Goal: Task Accomplishment & Management: Use online tool/utility

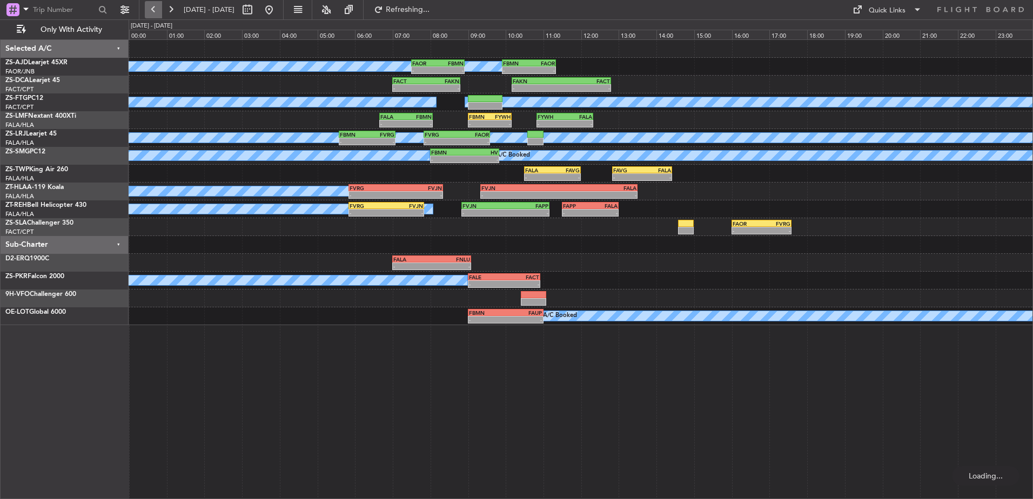
click at [151, 6] on button at bounding box center [153, 9] width 17 height 17
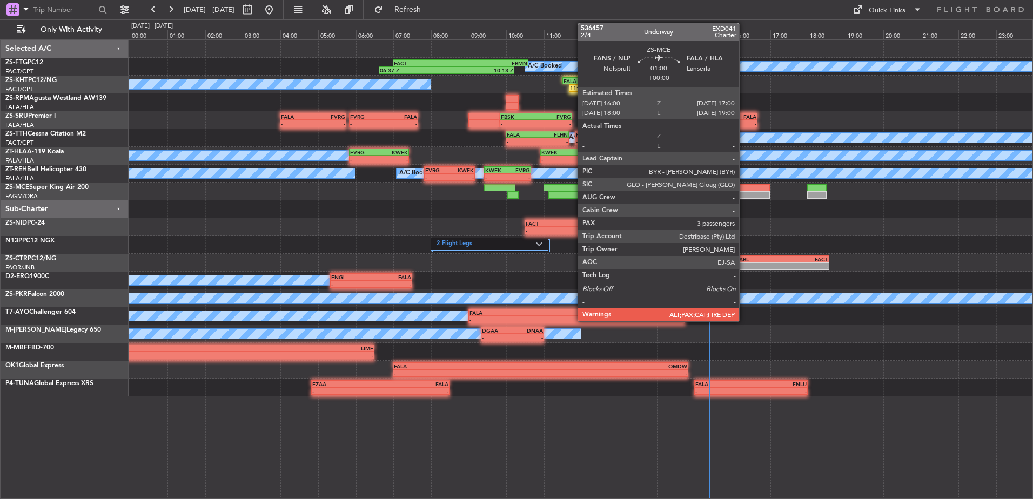
click at [744, 191] on div at bounding box center [751, 188] width 38 height 8
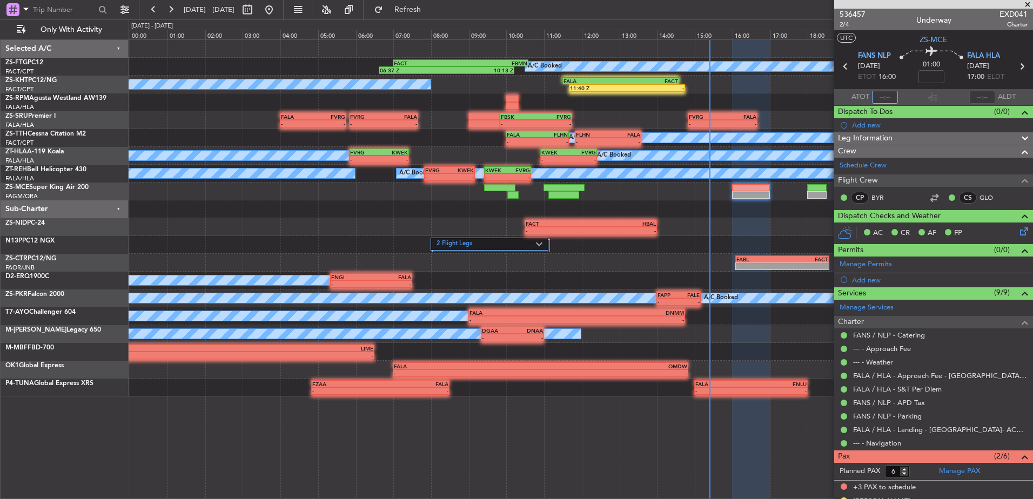
click at [883, 94] on input "text" at bounding box center [885, 97] width 26 height 13
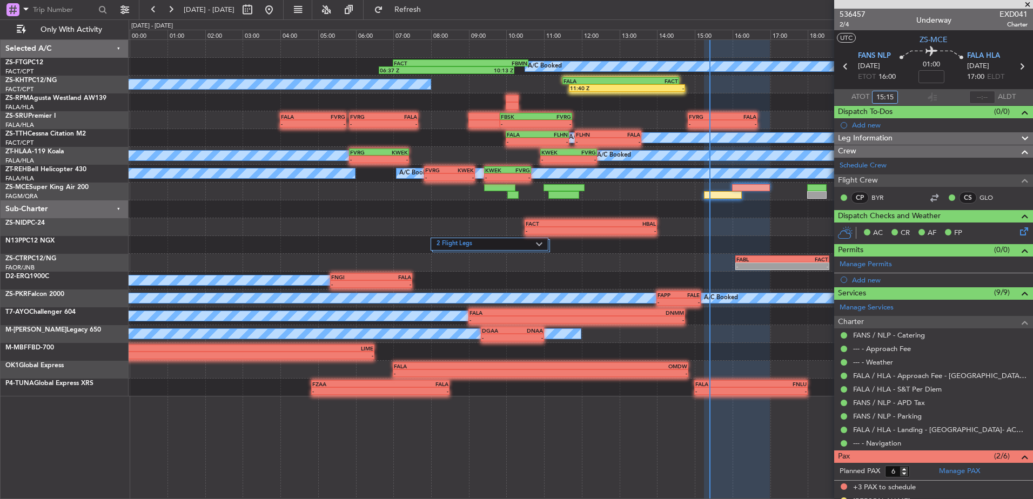
type input "15:15"
click at [1030, 9] on span at bounding box center [1028, 5] width 11 height 10
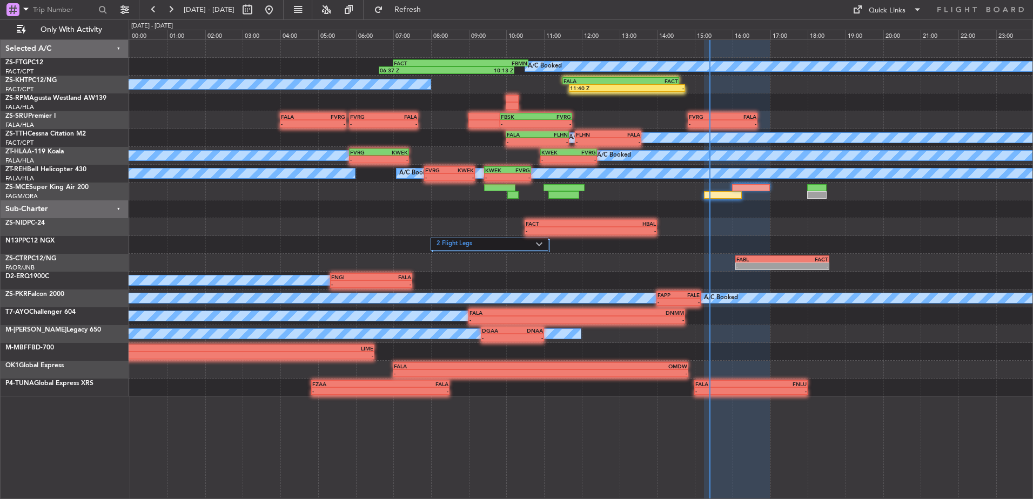
type input "0"
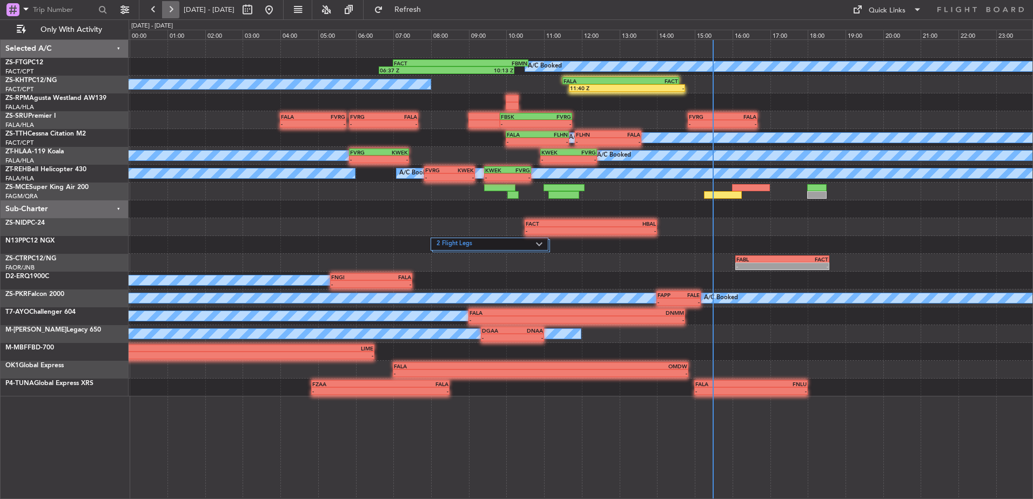
click at [174, 9] on button at bounding box center [170, 9] width 17 height 17
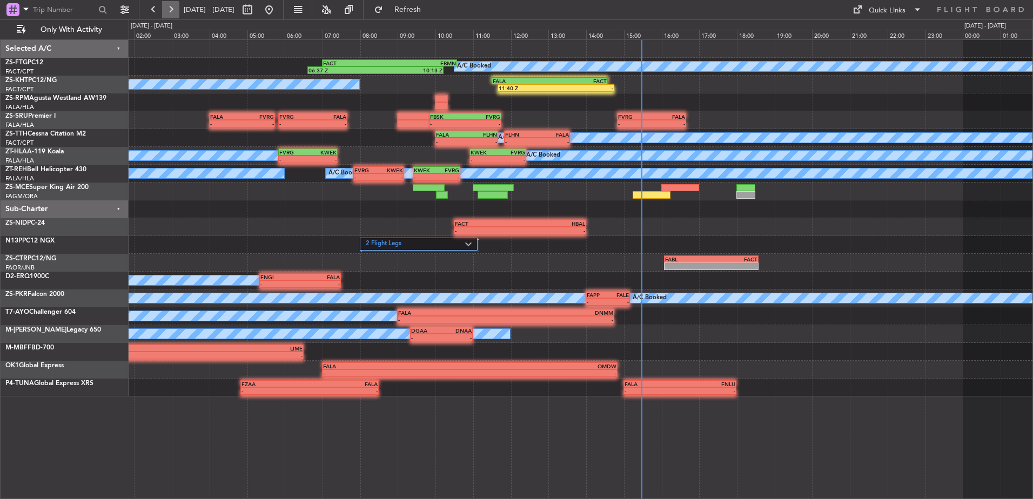
click at [174, 9] on button at bounding box center [170, 9] width 17 height 17
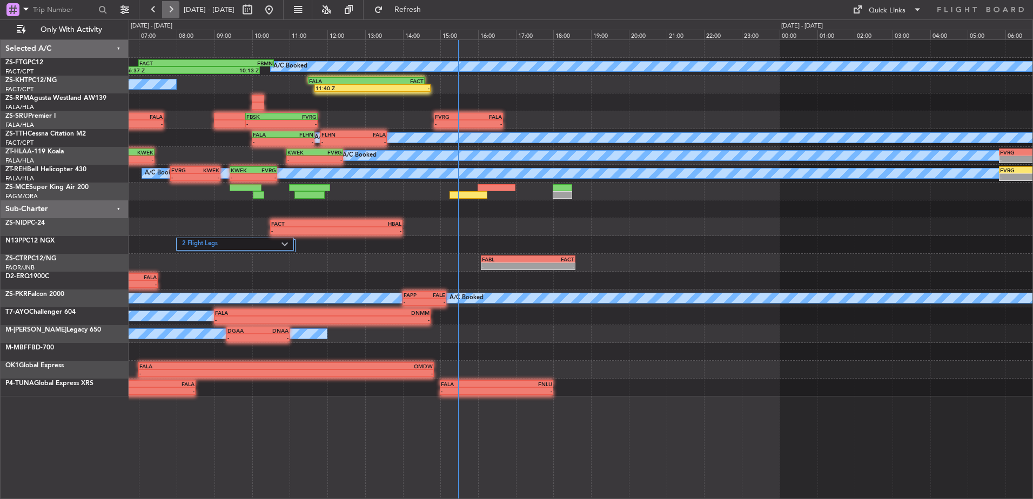
click at [174, 9] on button at bounding box center [170, 9] width 17 height 17
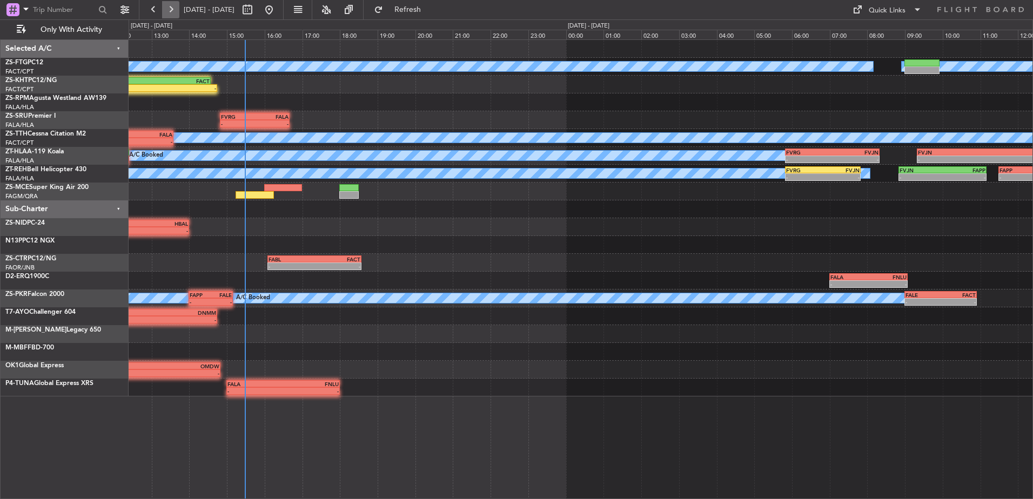
click at [174, 9] on button at bounding box center [170, 9] width 17 height 17
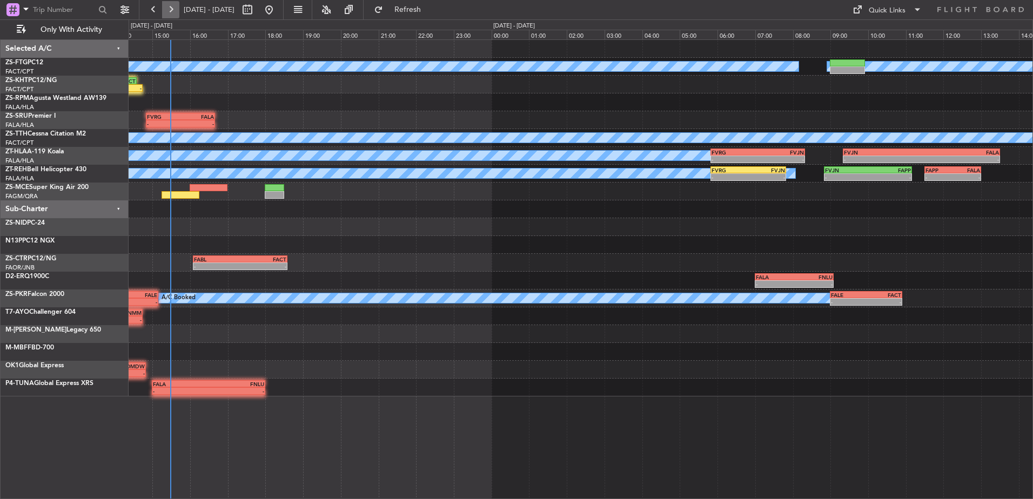
click at [174, 9] on button at bounding box center [170, 9] width 17 height 17
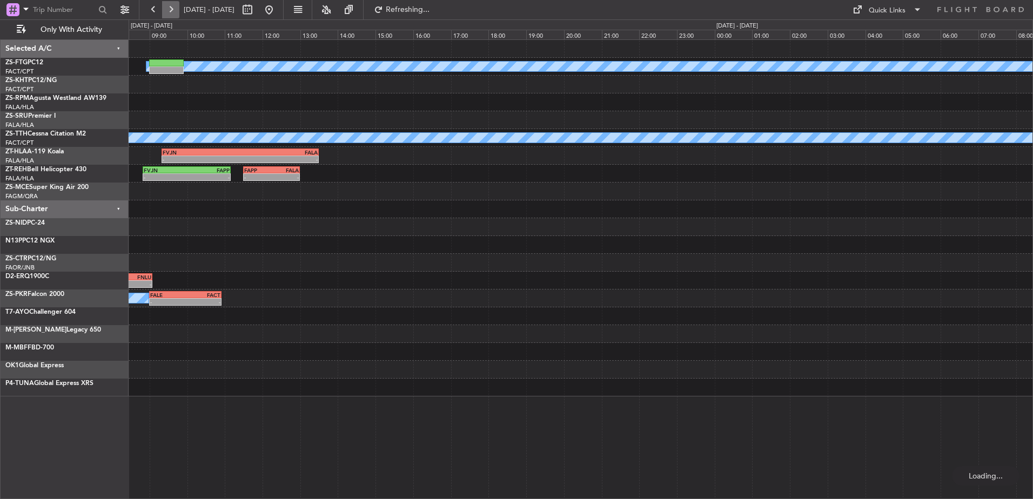
click at [174, 9] on button at bounding box center [170, 9] width 17 height 17
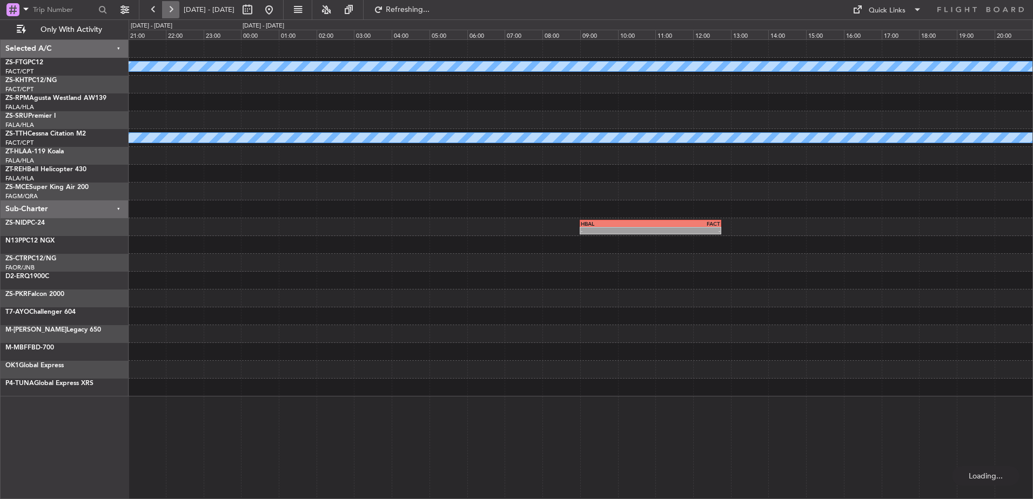
click at [174, 9] on button at bounding box center [170, 9] width 17 height 17
click at [173, 10] on button at bounding box center [170, 9] width 17 height 17
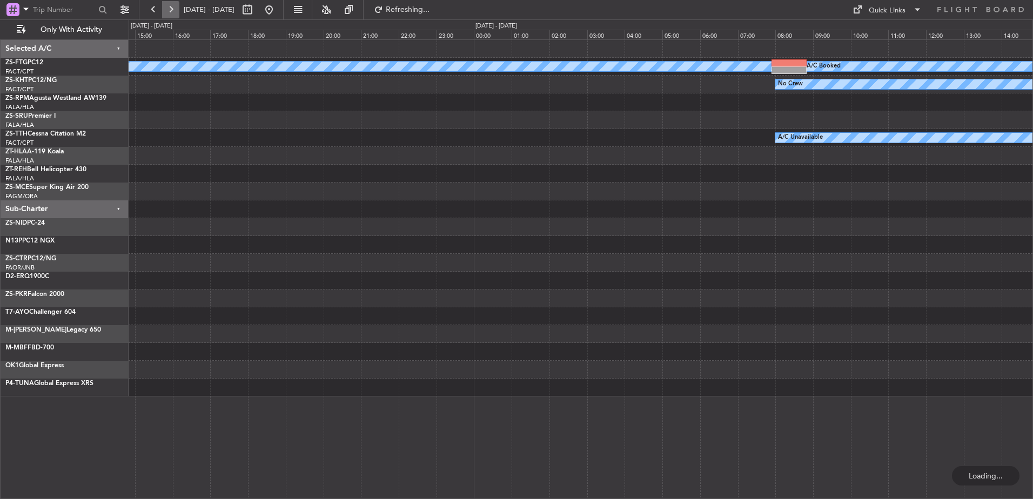
click at [173, 10] on button at bounding box center [170, 9] width 17 height 17
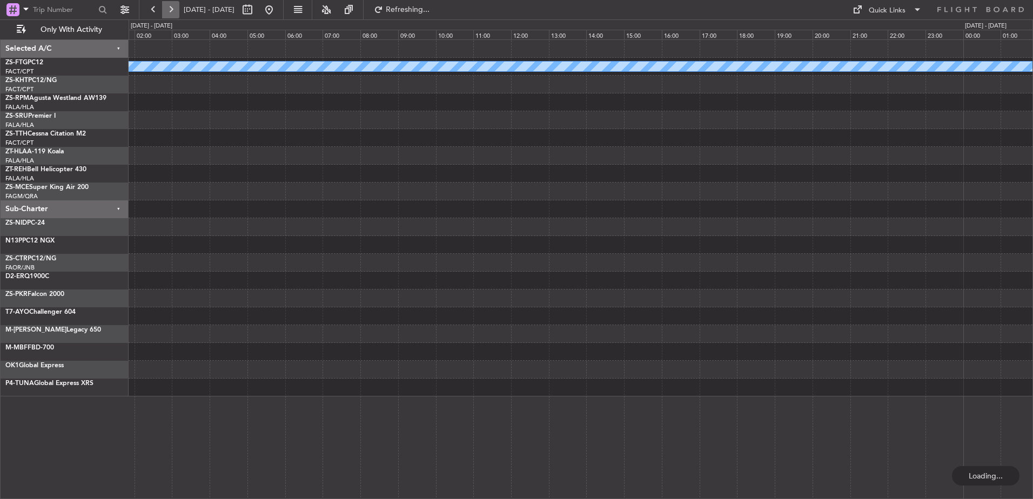
click at [173, 10] on button at bounding box center [170, 9] width 17 height 17
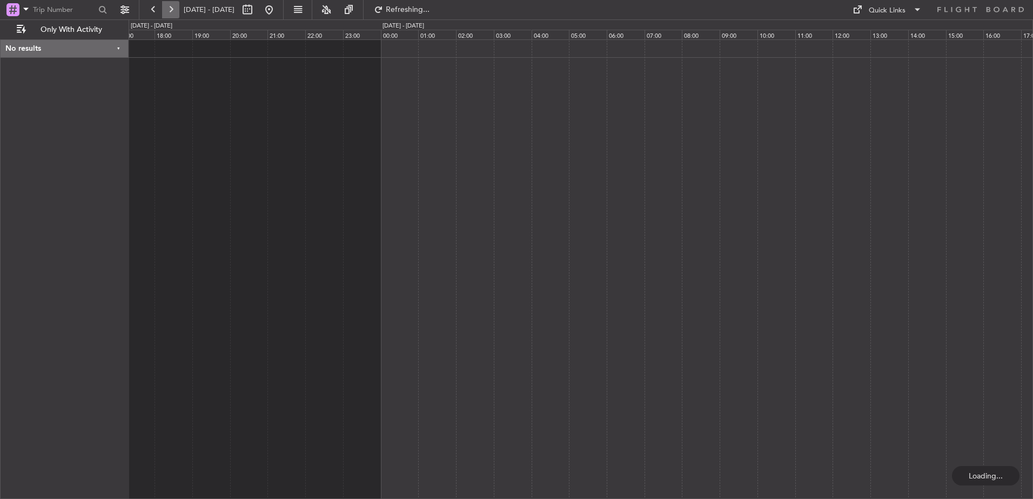
click at [173, 10] on button at bounding box center [170, 9] width 17 height 17
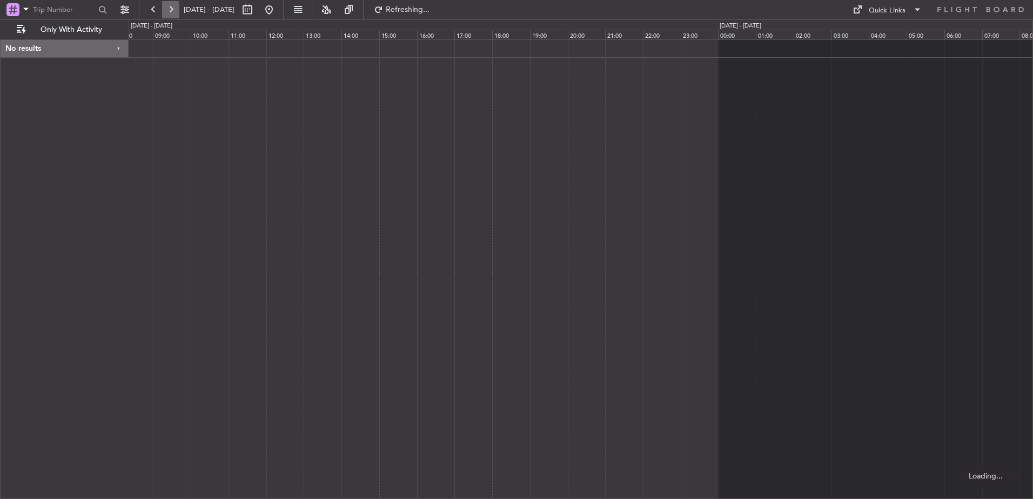
click at [173, 10] on button at bounding box center [170, 9] width 17 height 17
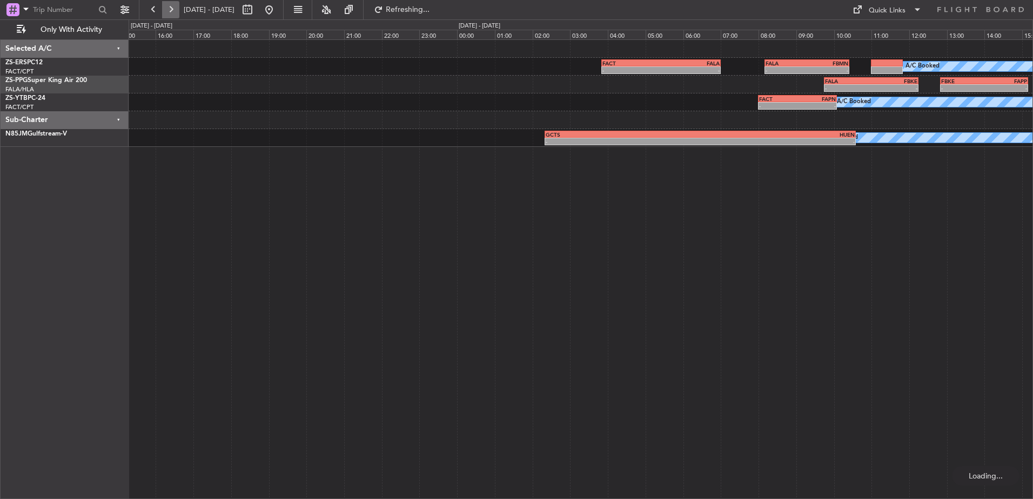
click at [173, 10] on button at bounding box center [170, 9] width 17 height 17
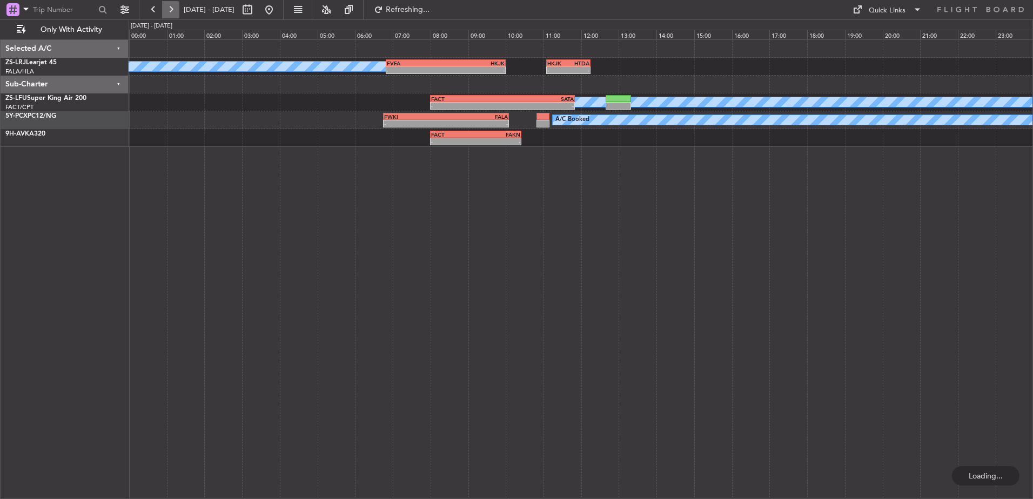
click at [173, 10] on button at bounding box center [170, 9] width 17 height 17
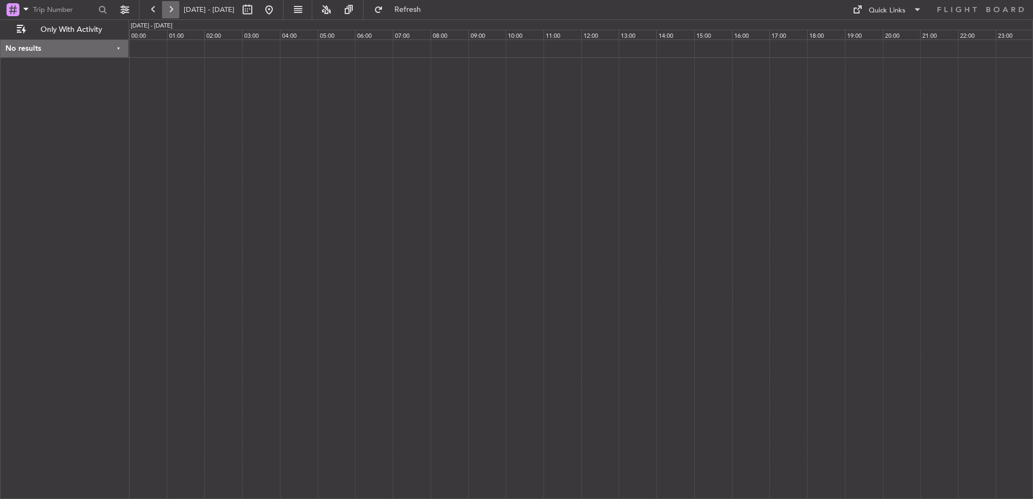
click at [173, 10] on button at bounding box center [170, 9] width 17 height 17
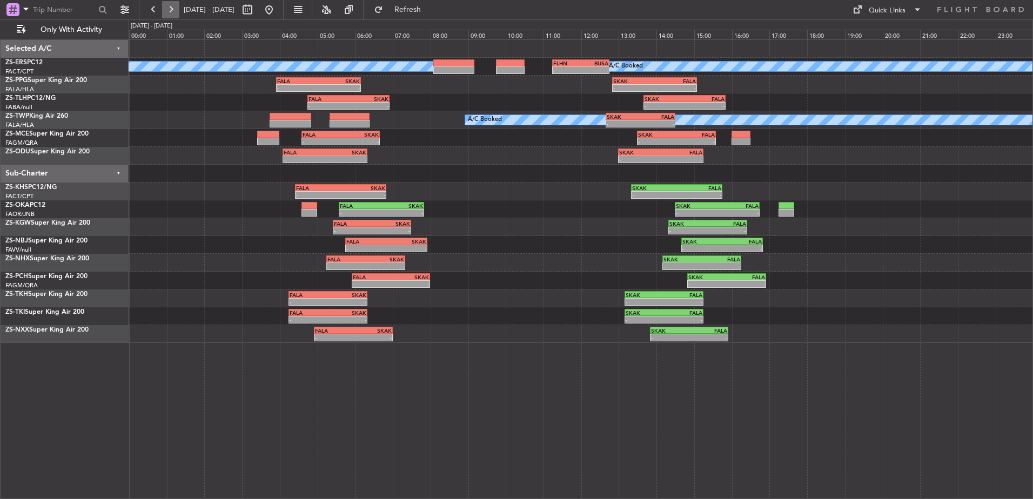
click at [170, 10] on button at bounding box center [170, 9] width 17 height 17
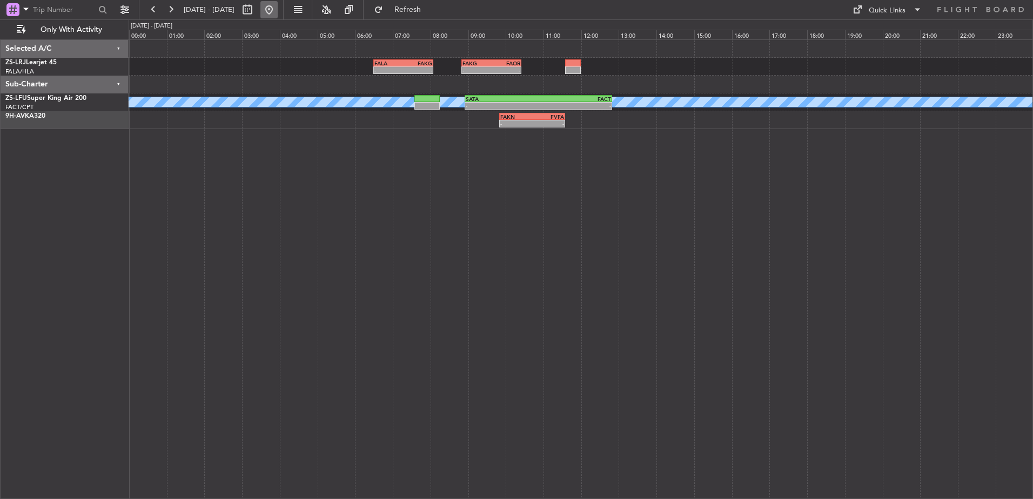
click at [278, 8] on button at bounding box center [269, 9] width 17 height 17
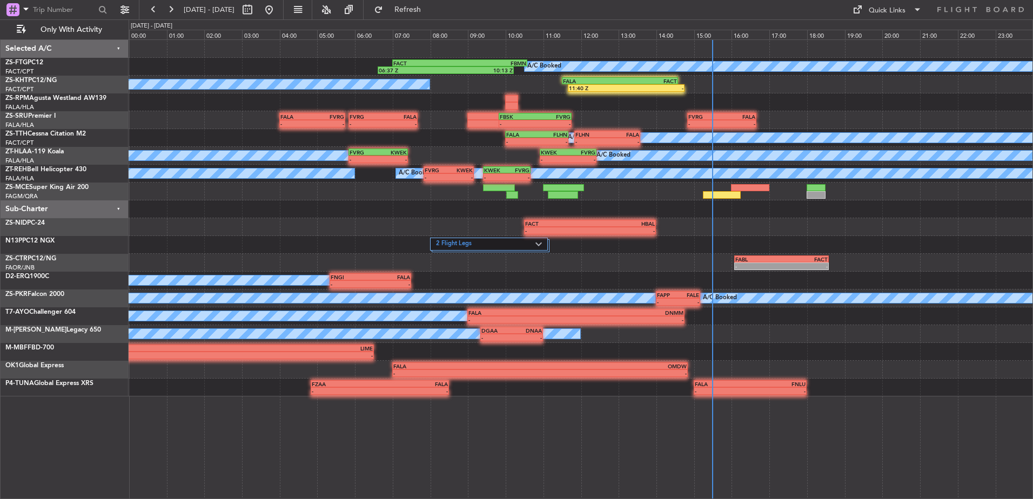
click at [662, 223] on div "A/C Booked 06:37 Z 10:13 Z FACT 07:00 Z FBMN 10:35 Z A/C Booked 11:40 Z - FALA …" at bounding box center [581, 269] width 905 height 460
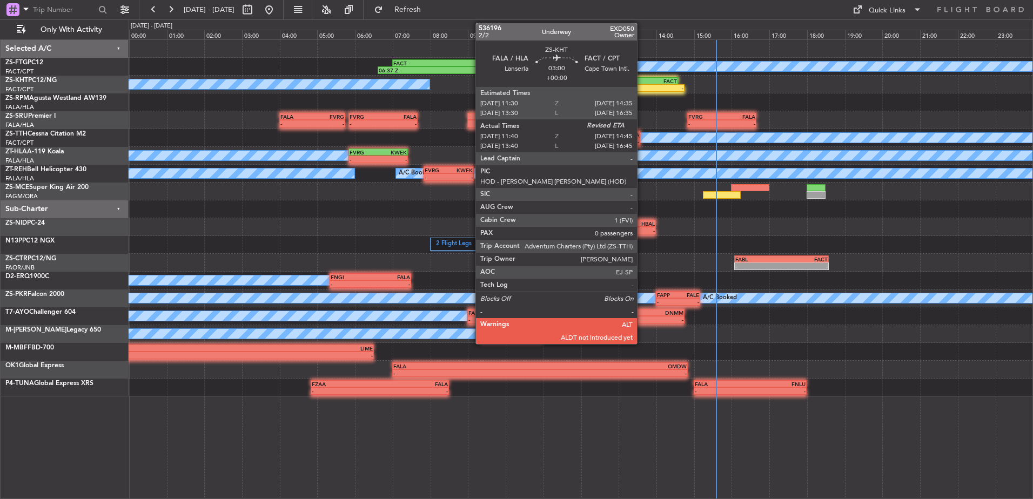
click at [643, 79] on div "FACT" at bounding box center [648, 81] width 57 height 6
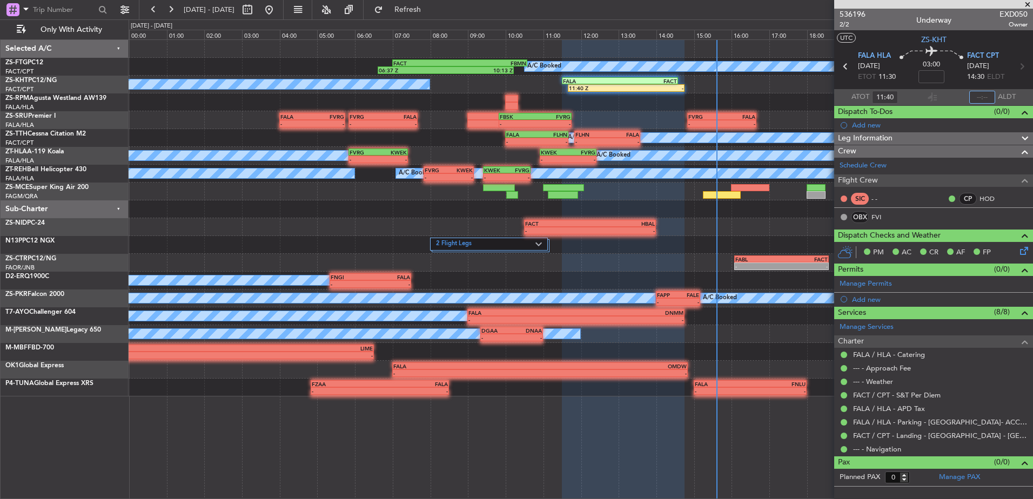
click at [982, 95] on input "text" at bounding box center [983, 97] width 26 height 13
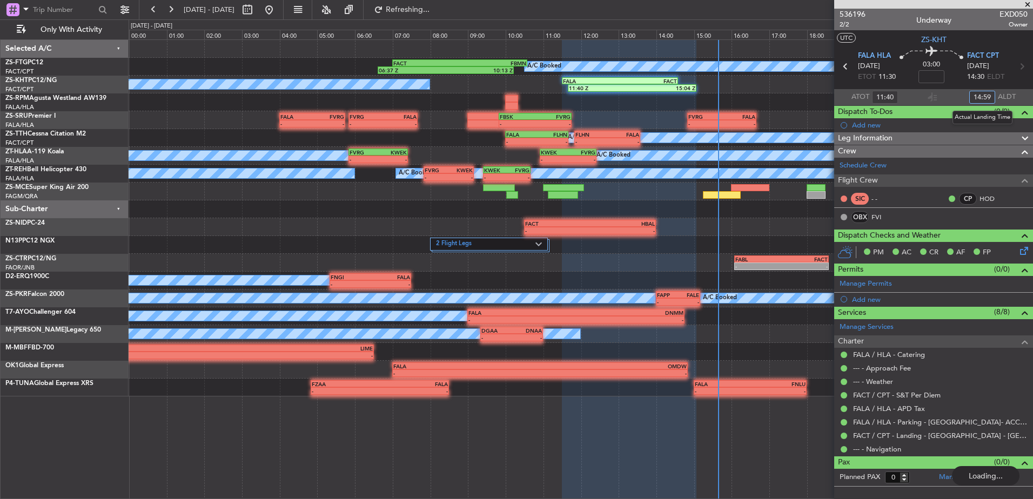
type input "14:59"
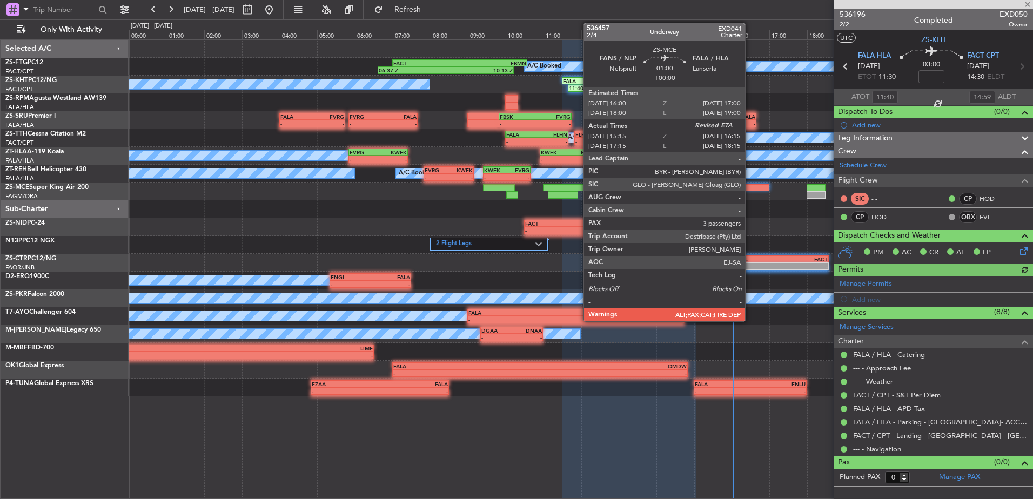
click at [750, 188] on div at bounding box center [750, 188] width 38 height 8
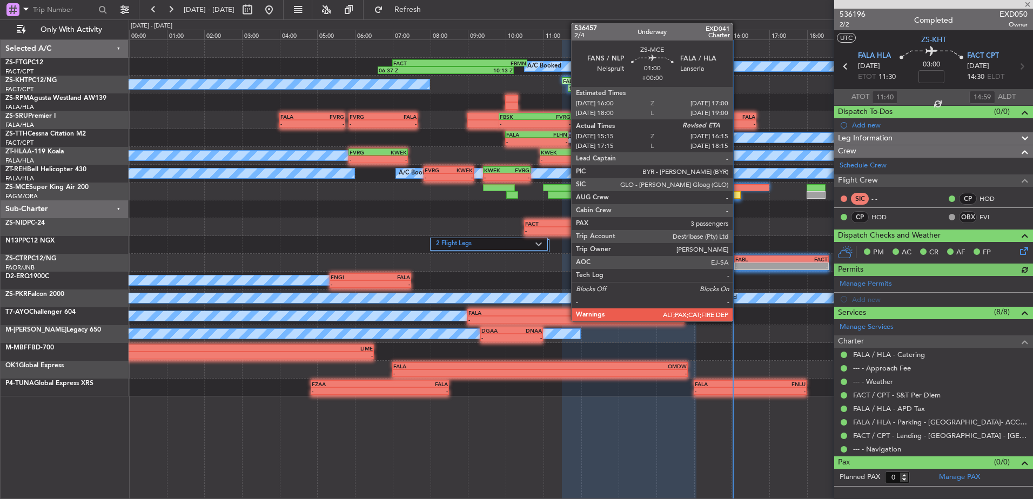
type input "15:15"
type input "6"
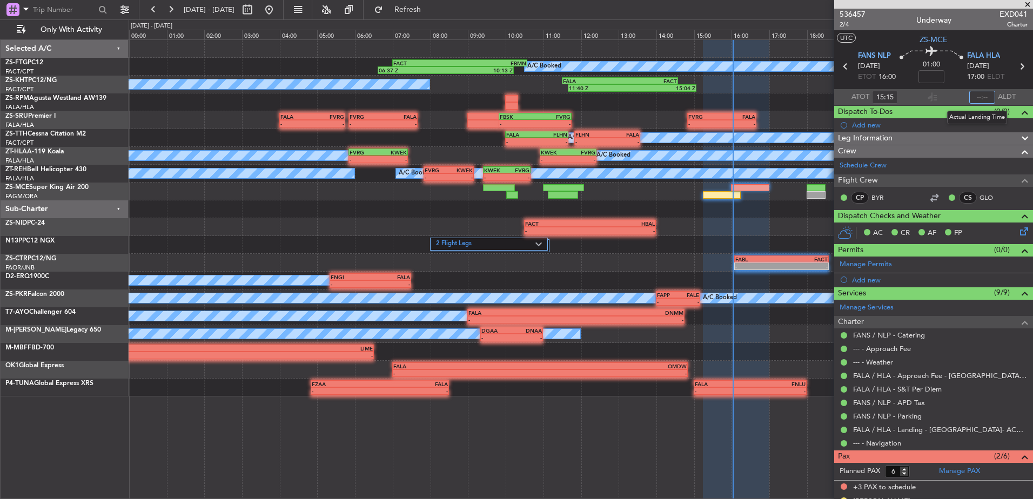
click at [978, 94] on input "text" at bounding box center [983, 97] width 26 height 13
type input "16:04"
